Goal: Task Accomplishment & Management: Manage account settings

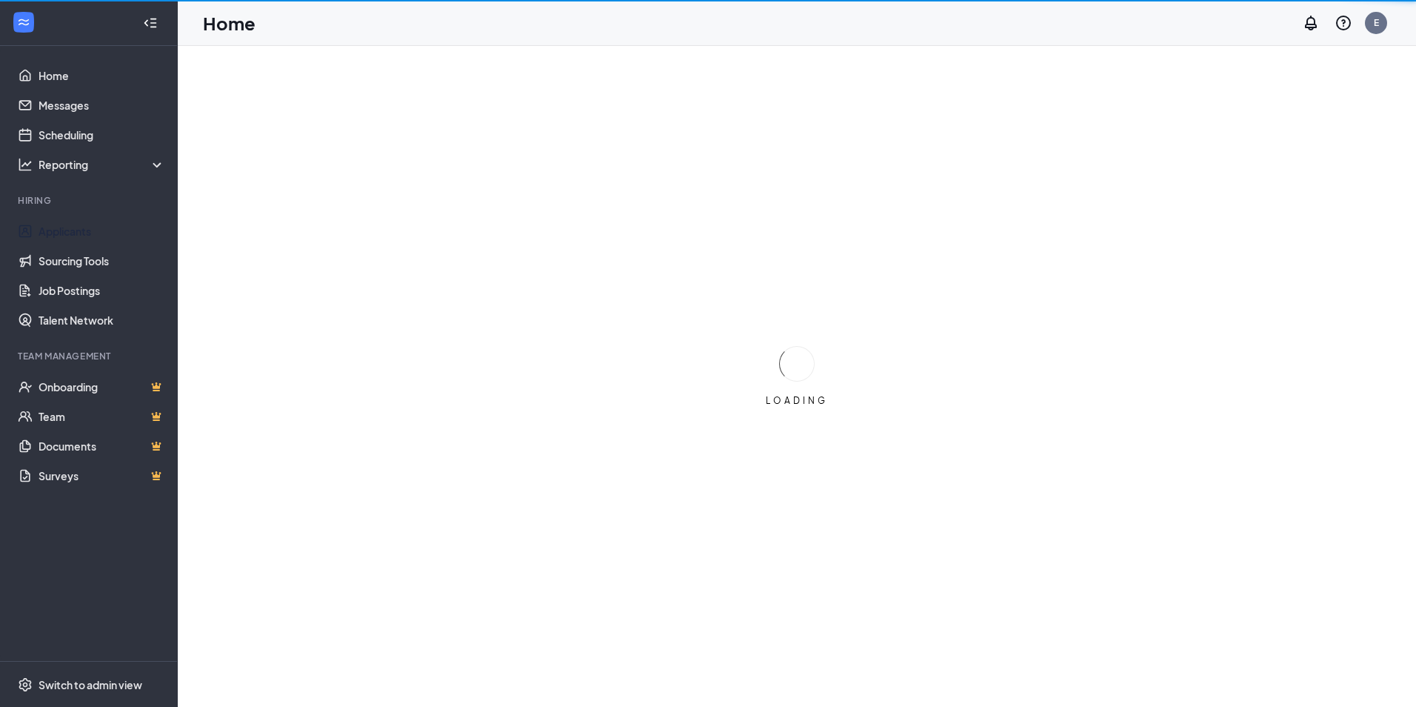
drag, startPoint x: 69, startPoint y: 234, endPoint x: 515, endPoint y: 278, distance: 448.0
click at [69, 234] on link "Applicants" at bounding box center [102, 231] width 127 height 30
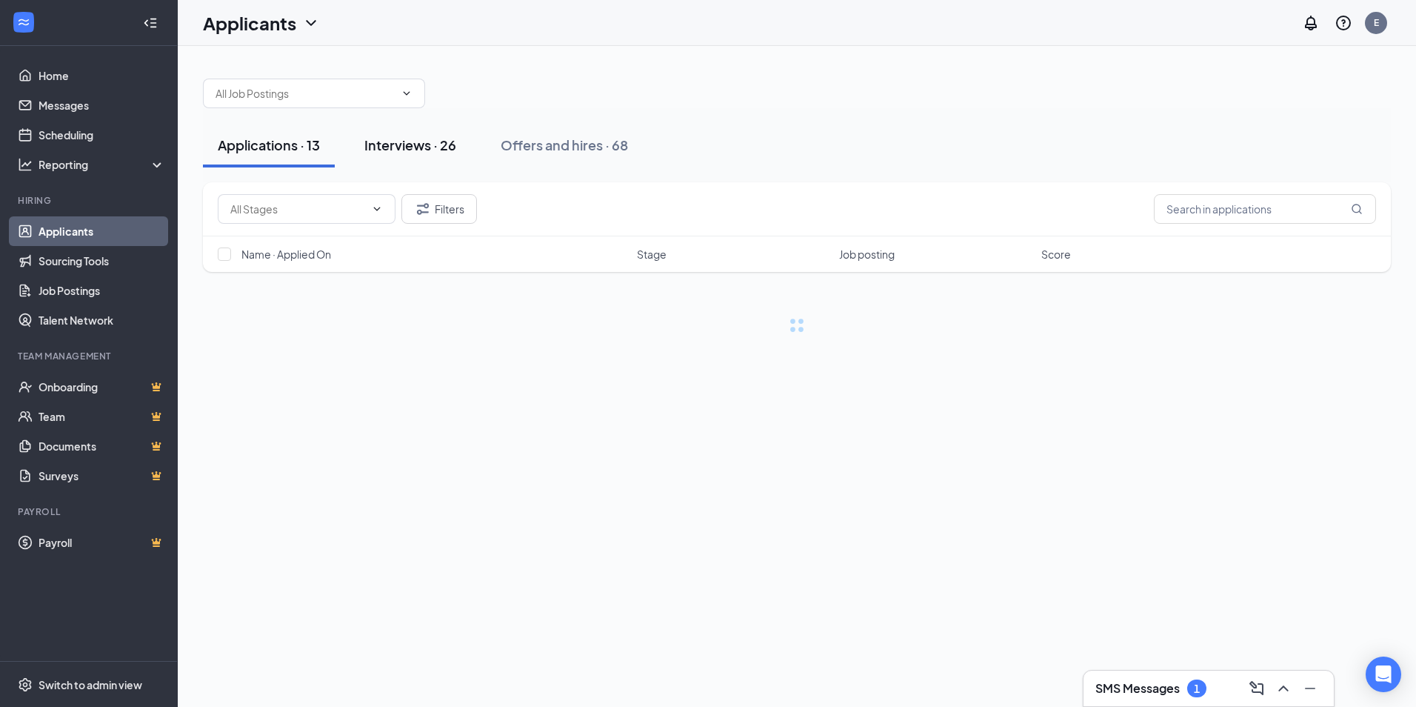
click at [436, 161] on button "Interviews · 26" at bounding box center [410, 145] width 121 height 44
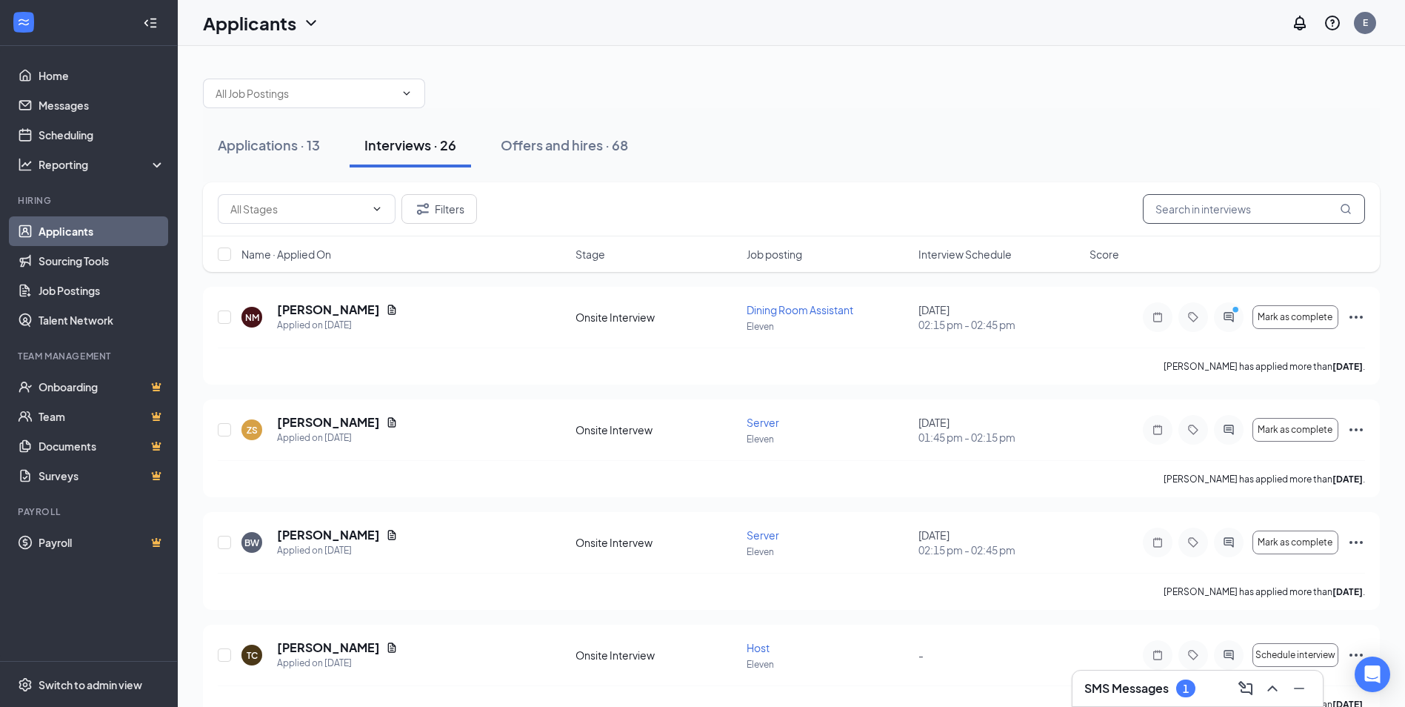
click at [1229, 202] on input "text" at bounding box center [1254, 209] width 222 height 30
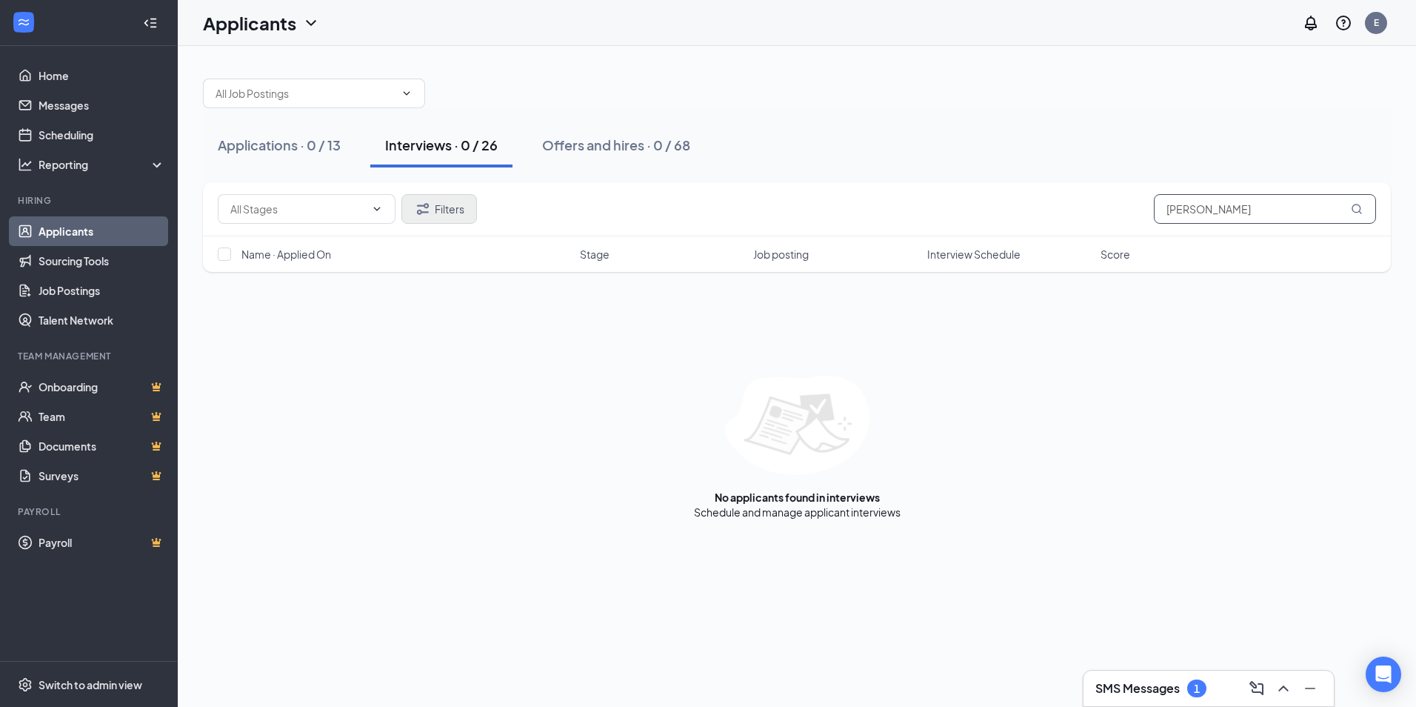
type input "[PERSON_NAME]"
click at [468, 210] on button "Filters" at bounding box center [439, 209] width 76 height 30
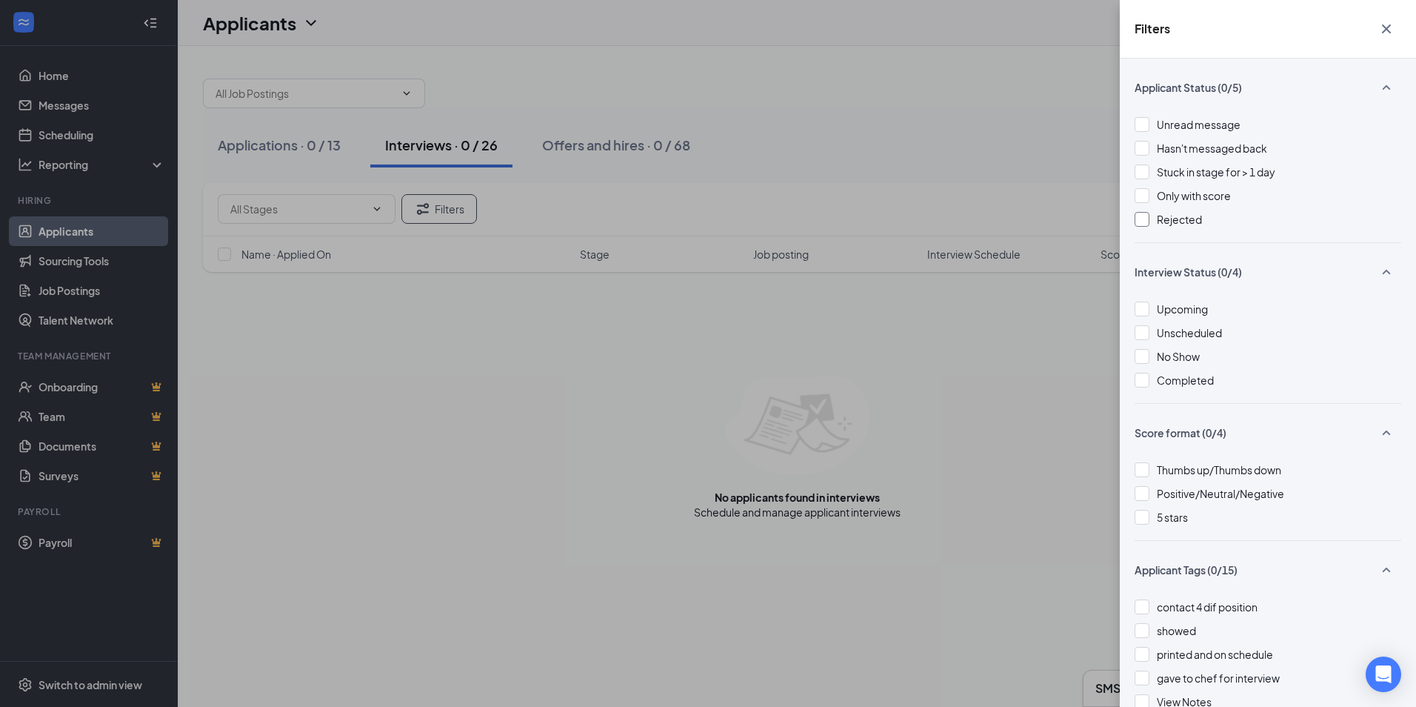
click at [1149, 213] on div "Rejected" at bounding box center [1268, 219] width 267 height 16
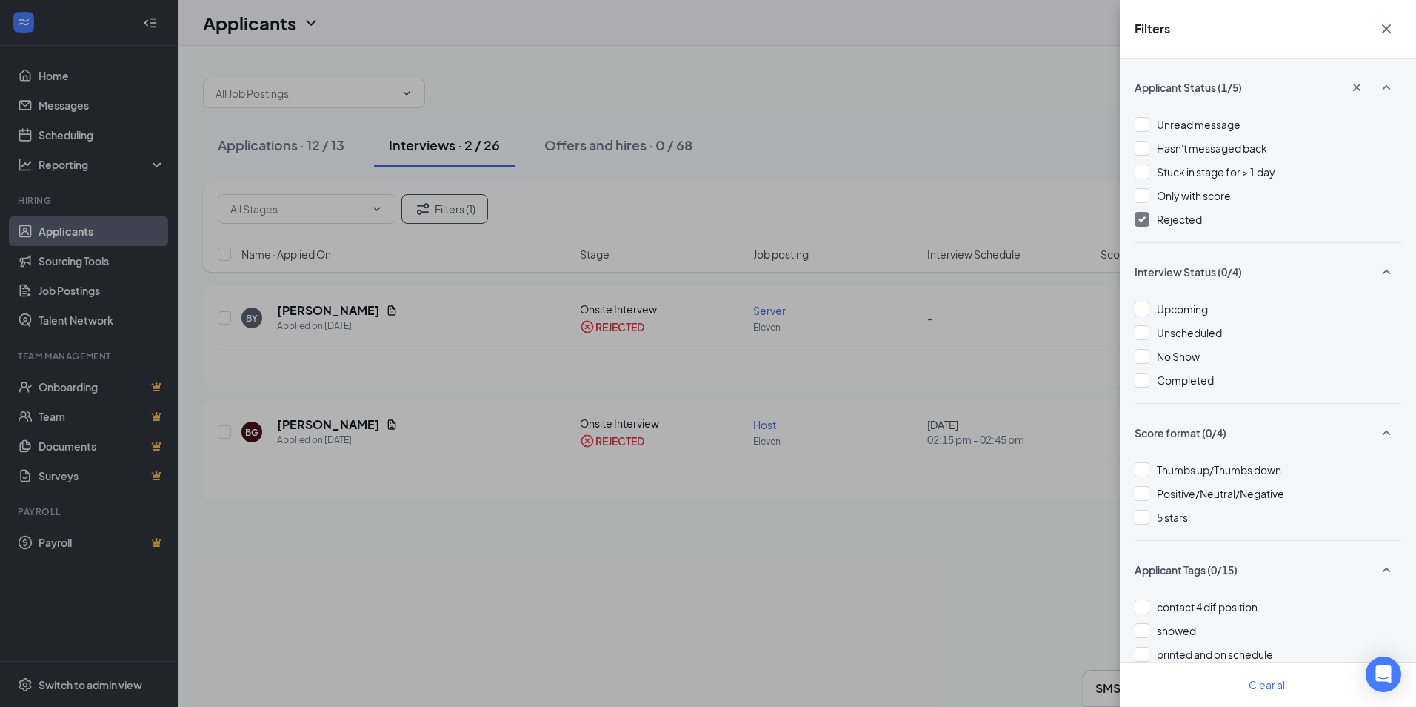
drag, startPoint x: 981, startPoint y: 188, endPoint x: 952, endPoint y: 200, distance: 31.9
click at [981, 187] on div "Filters Applicant Status (1/5) Unread message Hasn't messaged back Stuck in sta…" at bounding box center [708, 353] width 1416 height 707
click at [453, 340] on div "Filters Applicant Status (1/5) Unread message Hasn't messaged back Stuck in sta…" at bounding box center [708, 353] width 1416 height 707
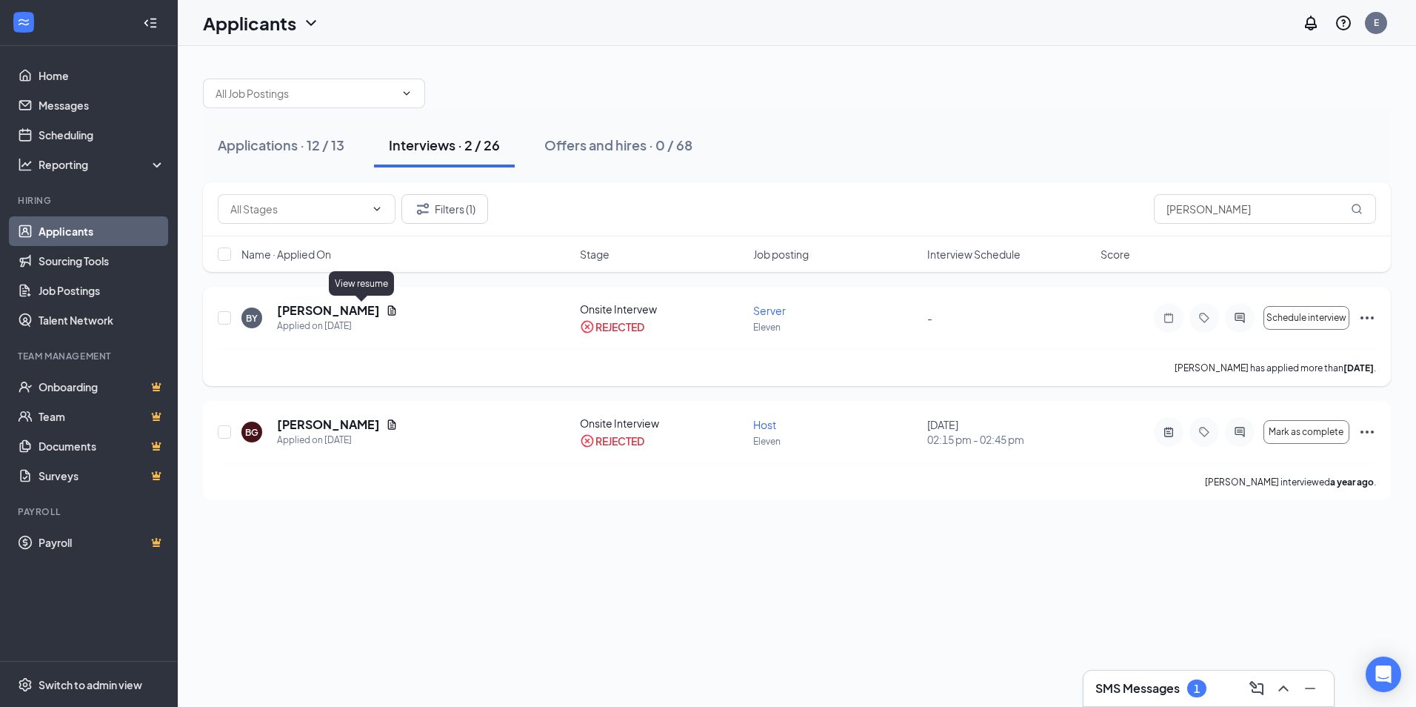
click at [386, 305] on icon "Document" at bounding box center [392, 310] width 12 height 12
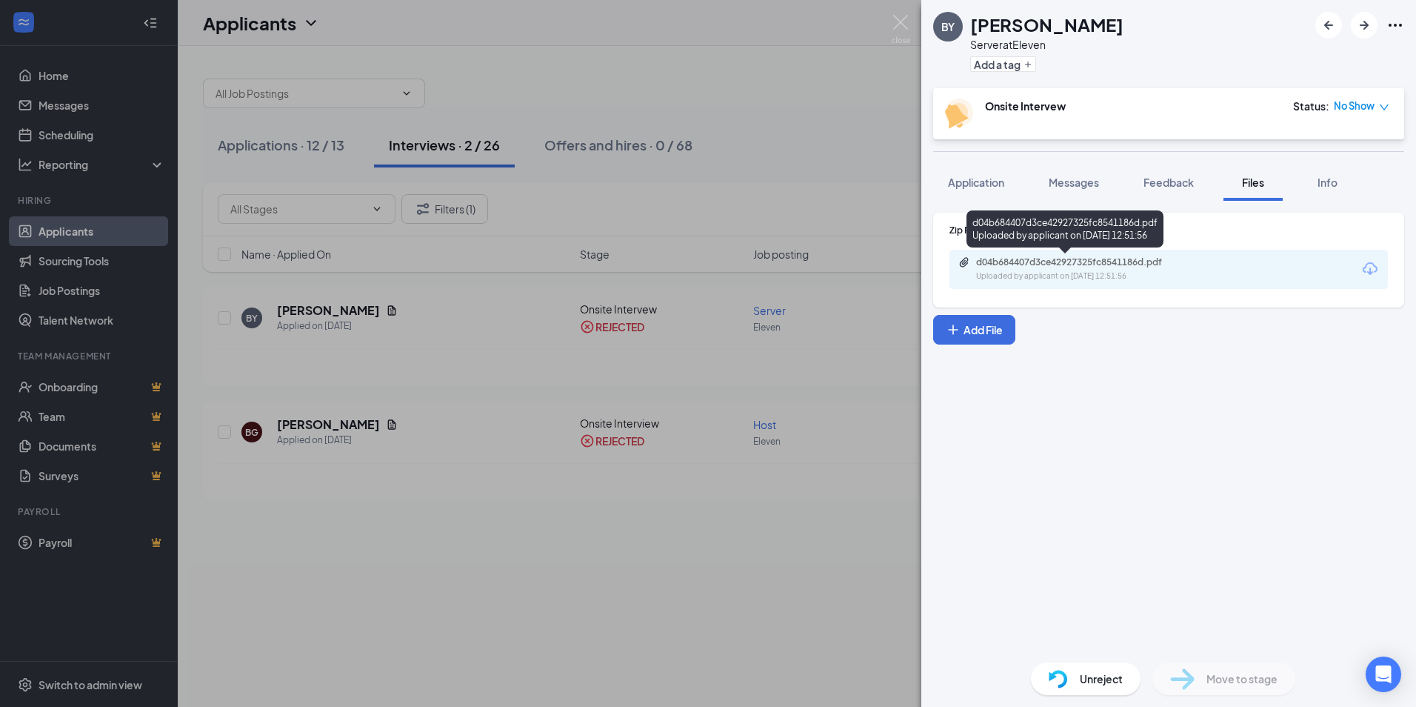
click at [1081, 274] on div "Uploaded by applicant on [DATE] 12:51:56" at bounding box center [1087, 276] width 222 height 12
click at [1096, 158] on div "BY [PERSON_NAME] Server at Eleven Add a tag Onsite Intervew Status : No Show Ap…" at bounding box center [1168, 353] width 495 height 707
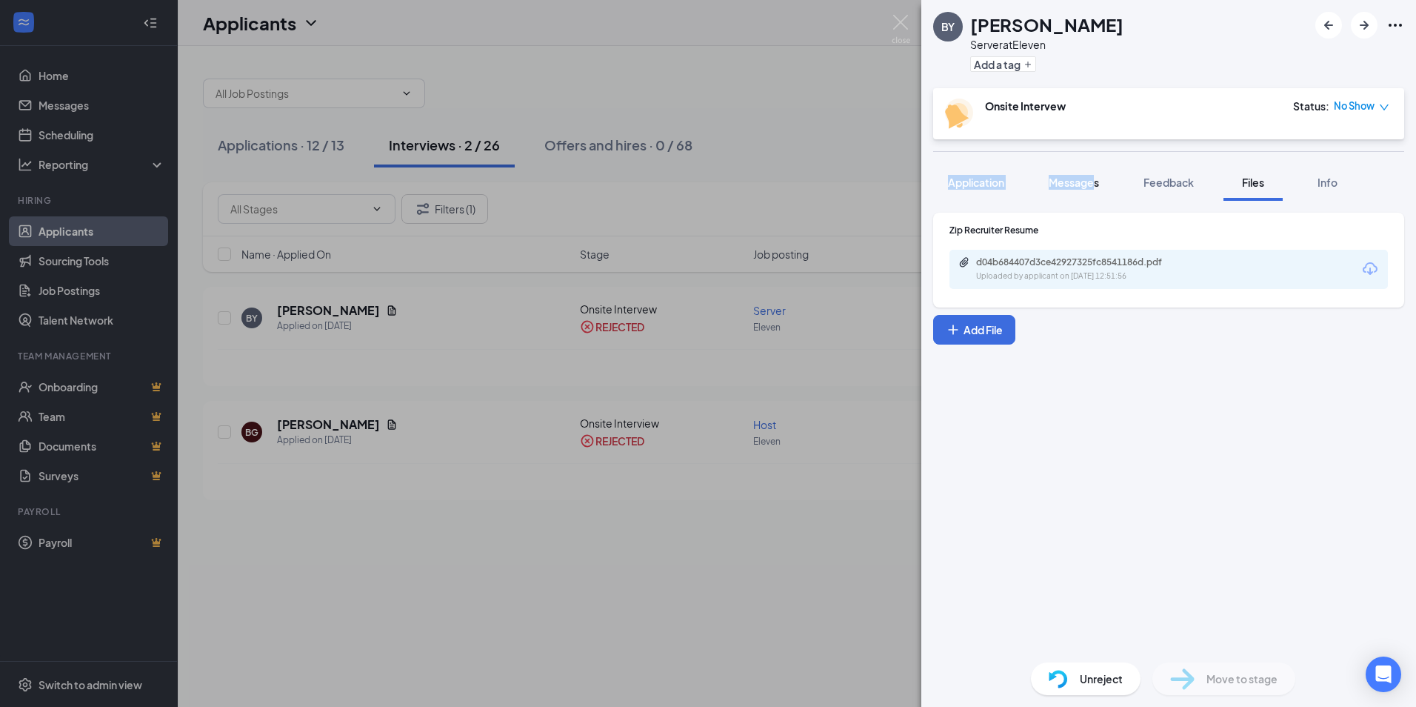
drag, startPoint x: 1096, startPoint y: 158, endPoint x: 1083, endPoint y: 181, distance: 25.5
click at [1083, 180] on span "Messages" at bounding box center [1074, 182] width 50 height 13
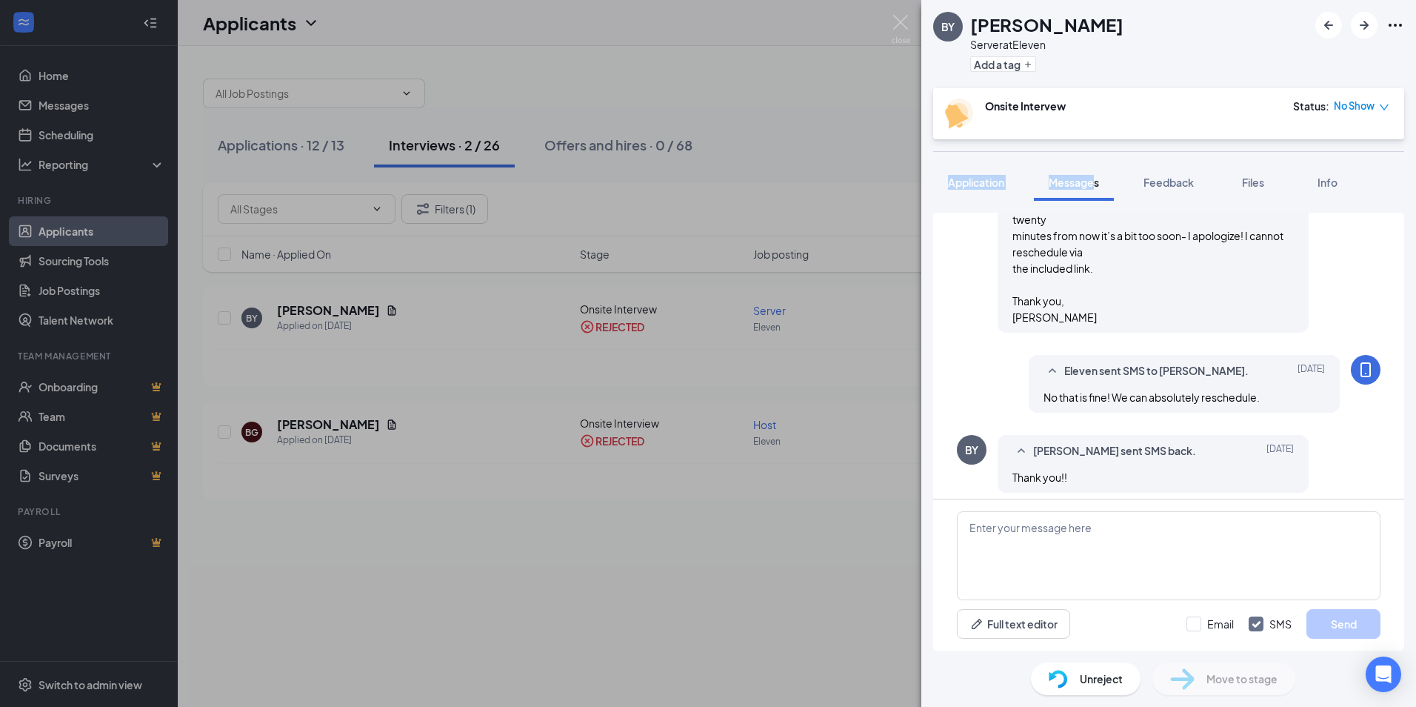
scroll to position [470, 0]
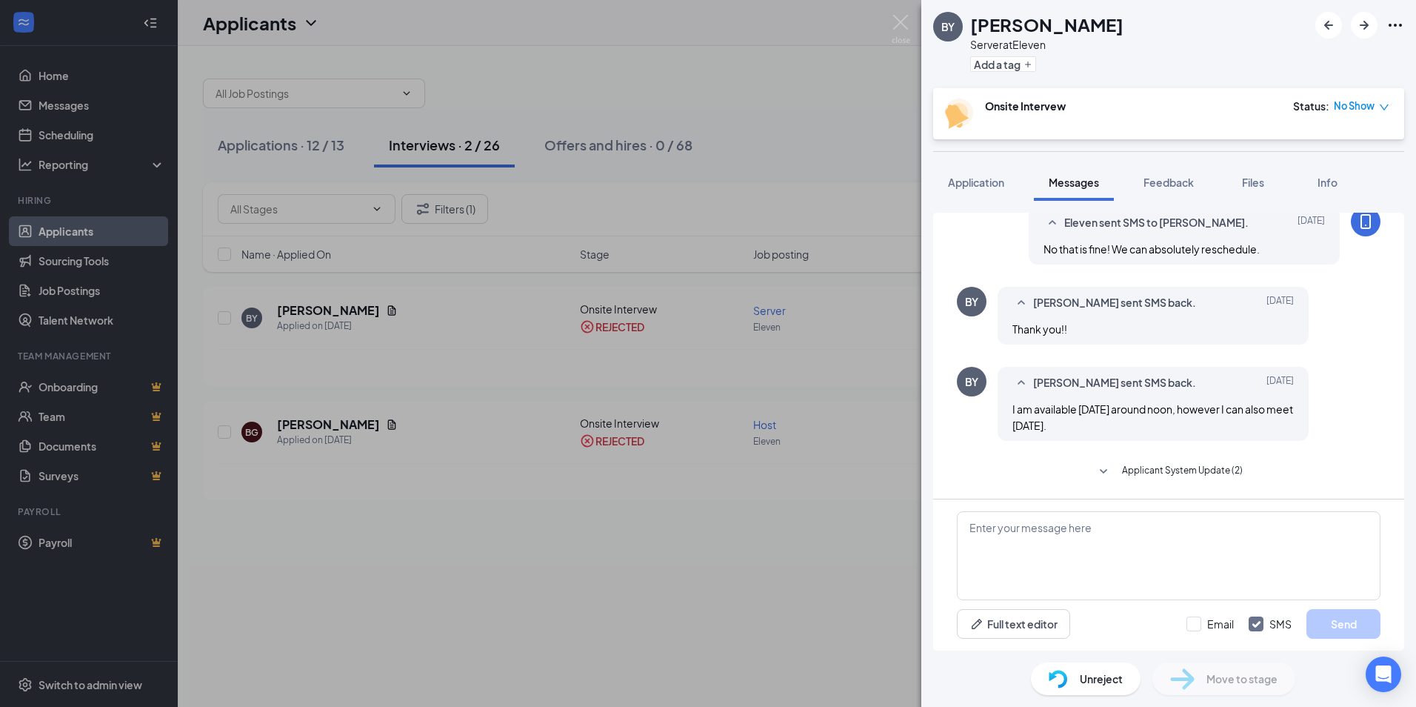
click at [735, 119] on div "BY [PERSON_NAME] Server at Eleven Add a tag Onsite Intervew Status : No Show Ap…" at bounding box center [708, 353] width 1416 height 707
